Goal: Task Accomplishment & Management: Use online tool/utility

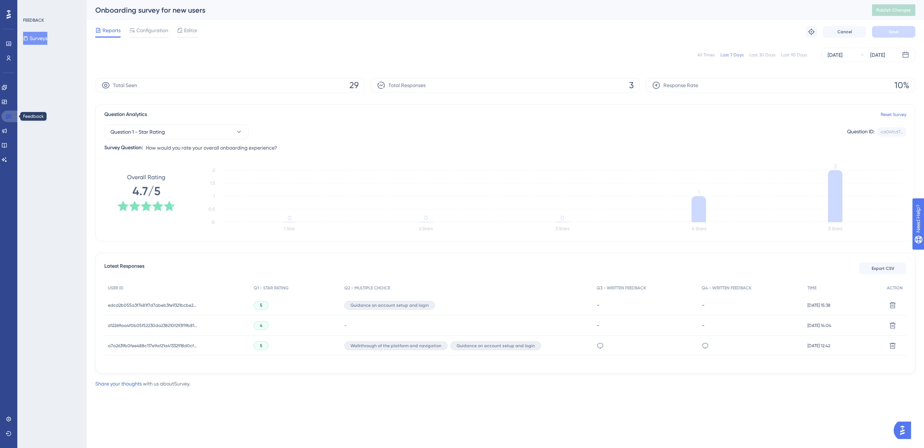
click at [10, 119] on link at bounding box center [9, 117] width 17 height 12
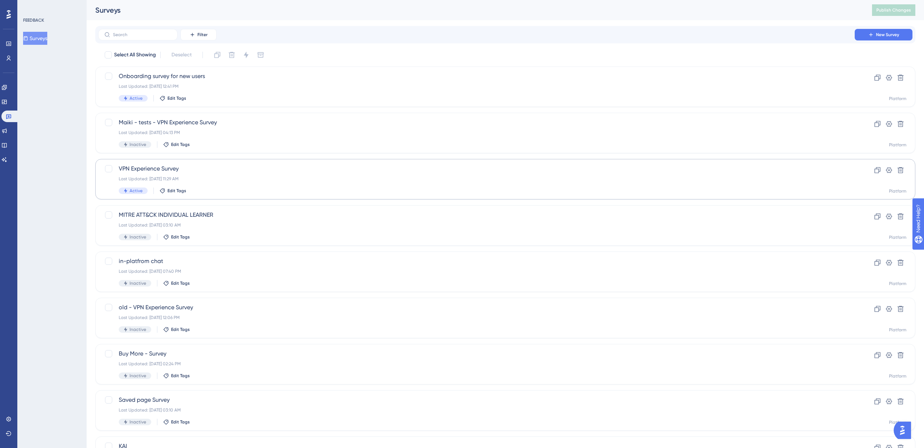
click at [140, 168] on span "VPN Experience Survey" at bounding box center [477, 168] width 716 height 9
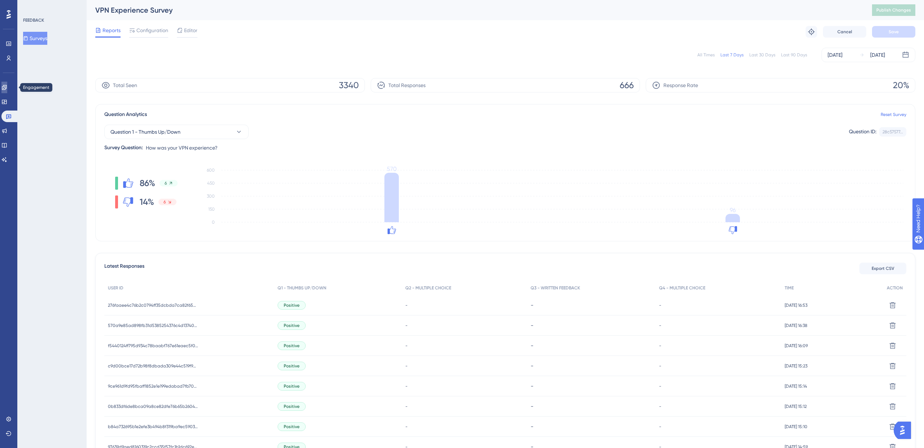
click at [7, 87] on icon at bounding box center [4, 87] width 5 height 5
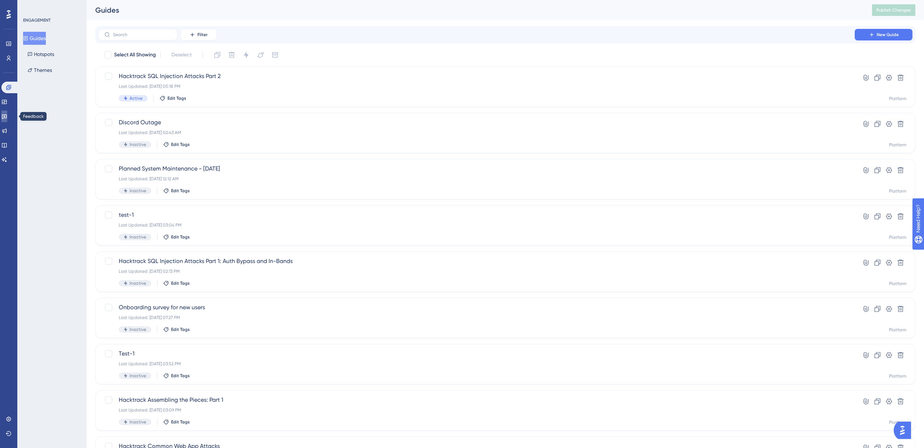
click at [7, 115] on icon at bounding box center [4, 116] width 6 height 6
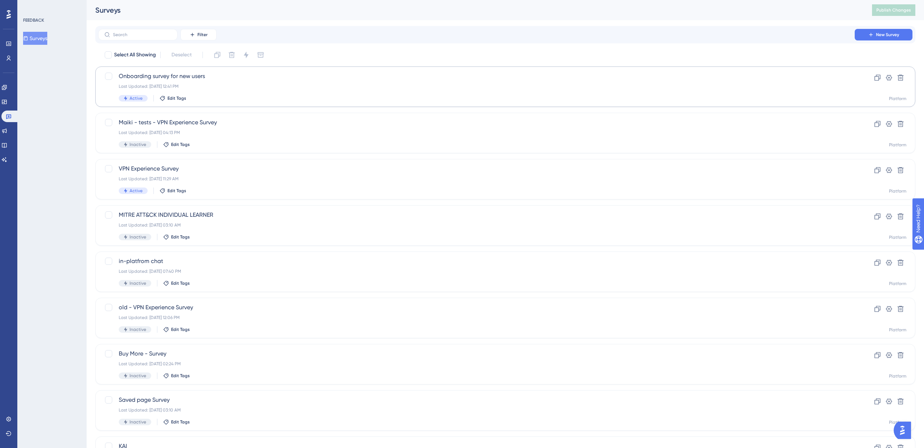
click at [140, 78] on span "Onboarding survey for new users" at bounding box center [477, 76] width 716 height 9
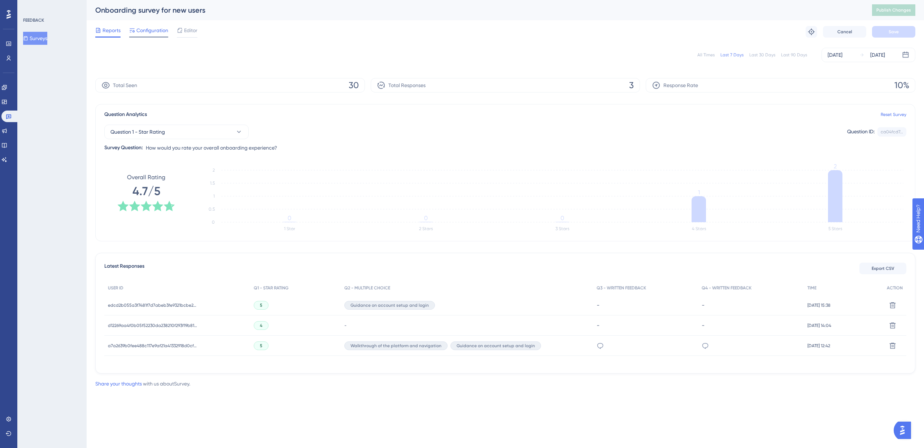
click at [148, 30] on span "Configuration" at bounding box center [153, 30] width 32 height 9
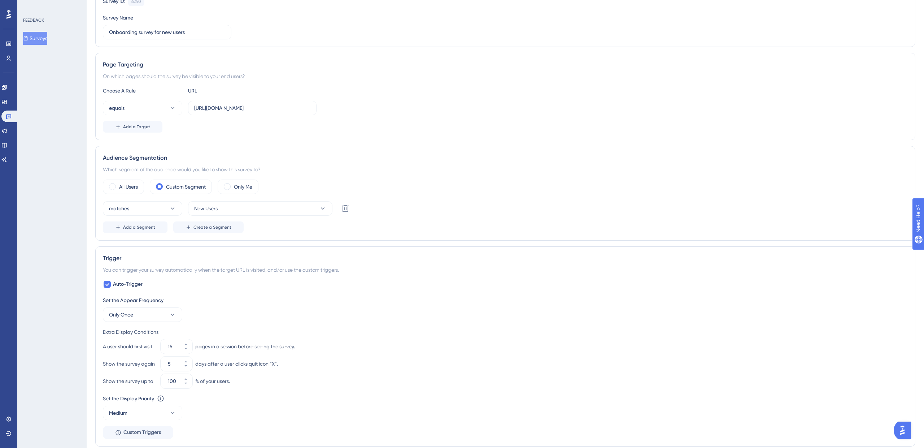
scroll to position [157, 0]
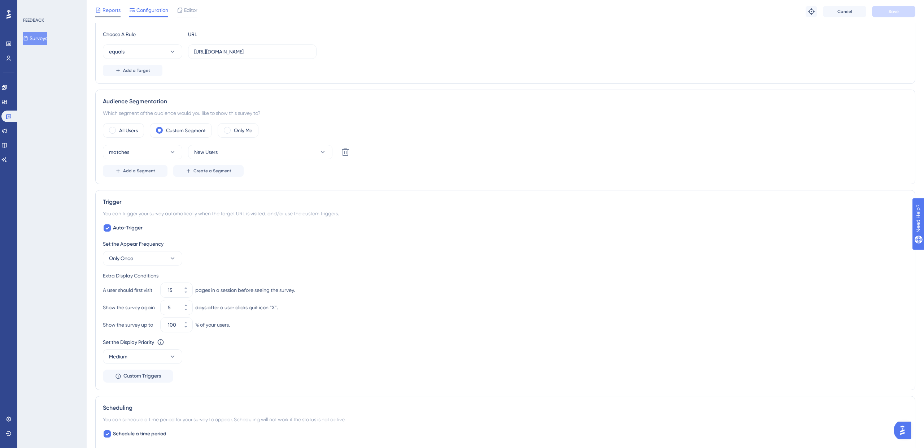
click at [109, 6] on span "Reports" at bounding box center [112, 10] width 18 height 9
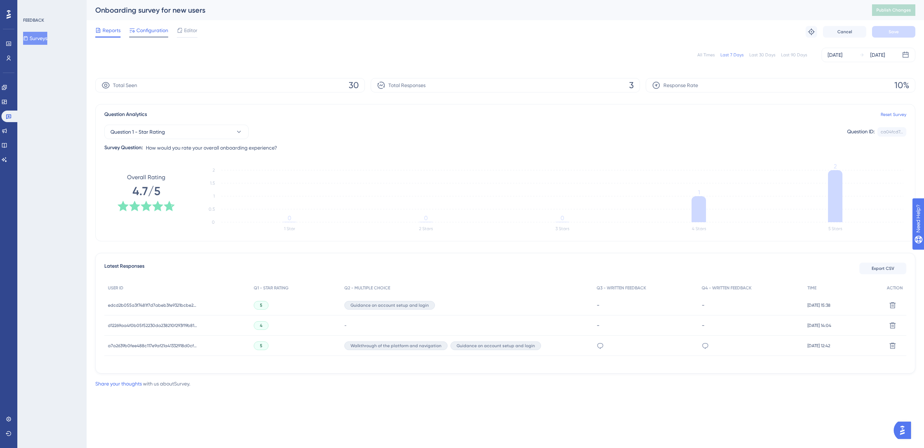
click at [146, 31] on span "Configuration" at bounding box center [153, 30] width 32 height 9
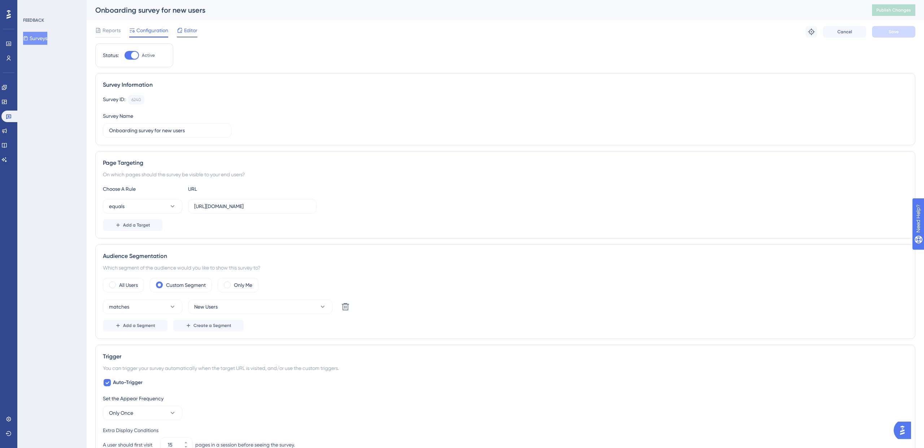
click at [190, 31] on span "Editor" at bounding box center [190, 30] width 13 height 9
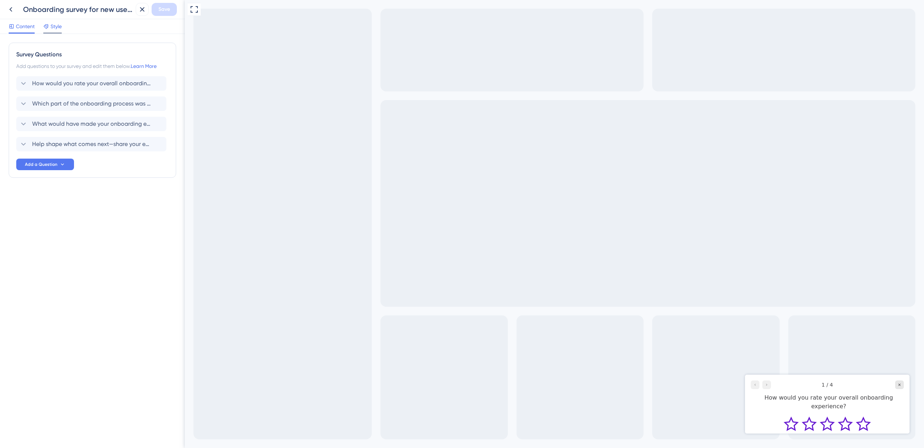
click at [57, 23] on span "Style" at bounding box center [56, 26] width 11 height 9
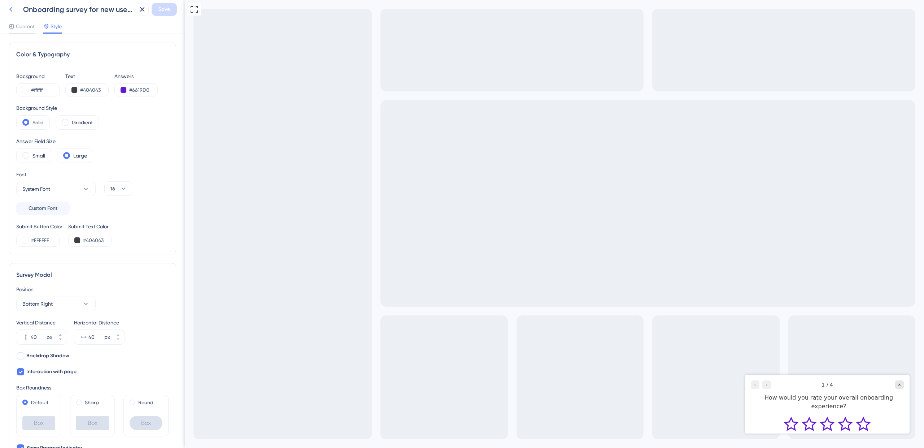
click at [11, 9] on icon at bounding box center [11, 9] width 9 height 9
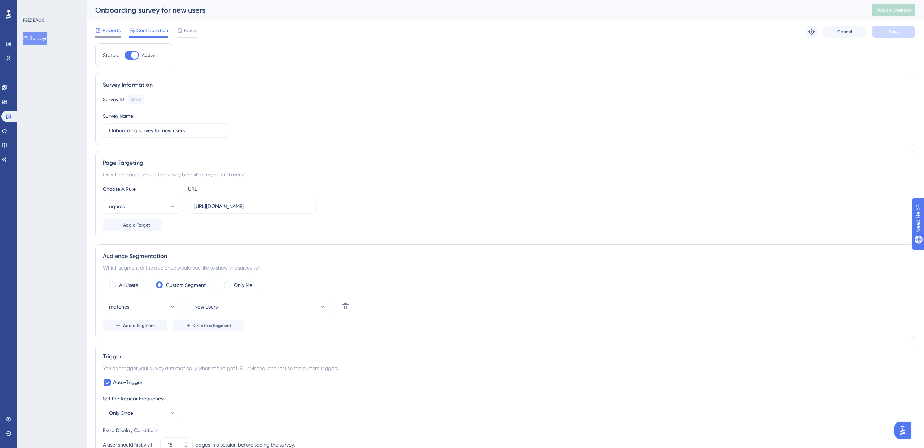
click at [104, 32] on span "Reports" at bounding box center [112, 30] width 18 height 9
